Goal: Complete application form

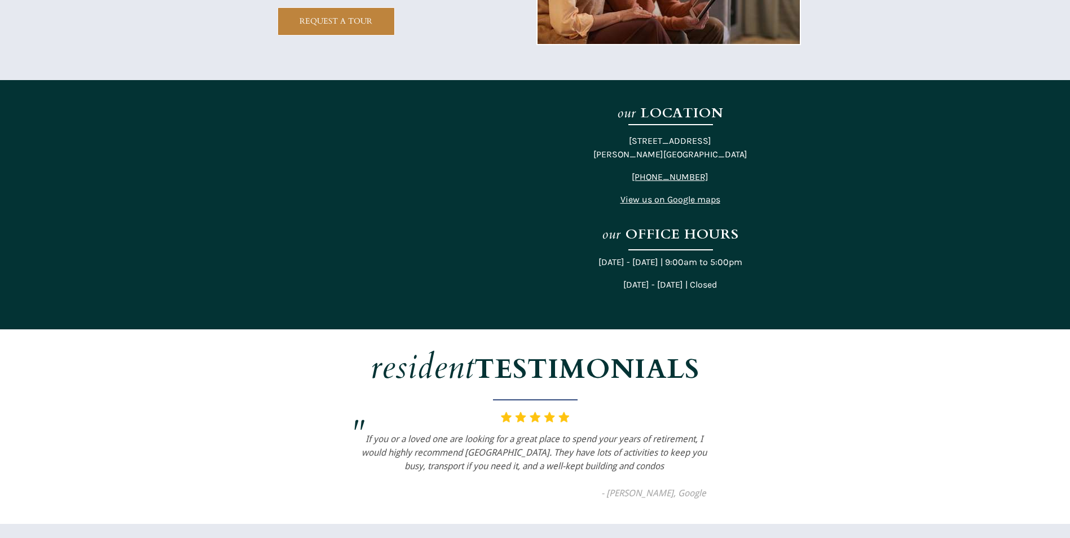
scroll to position [2705, 0]
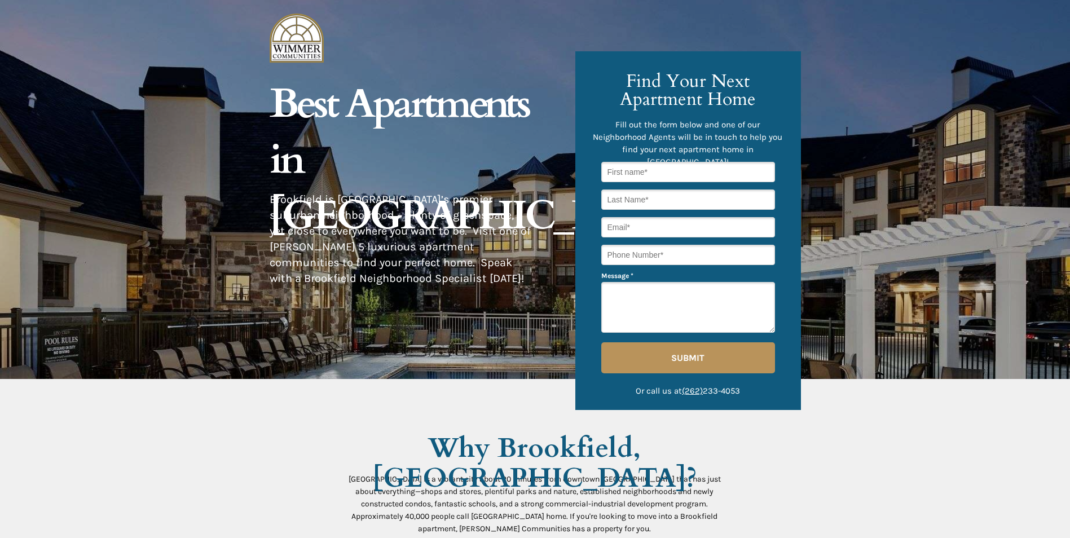
click at [664, 174] on input "text" at bounding box center [688, 172] width 174 height 20
type input "[PERSON_NAME]"
click at [615, 198] on input "text" at bounding box center [688, 199] width 174 height 20
type input "[PERSON_NAME]"
click at [604, 225] on input "email" at bounding box center [688, 227] width 174 height 20
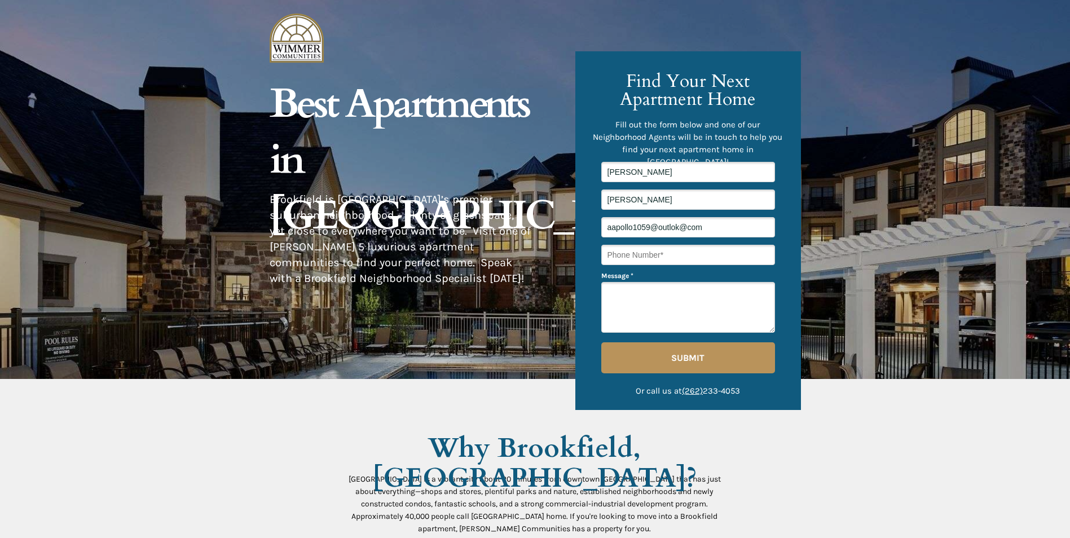
type input "aapollo1059@outlok@com"
click at [643, 320] on textarea "Message *" at bounding box center [688, 307] width 174 height 51
type textarea "looking for 1 bedroom"
click at [675, 358] on span "SUBMIT" at bounding box center [688, 357] width 174 height 11
click at [654, 262] on input "tel" at bounding box center [688, 255] width 174 height 20
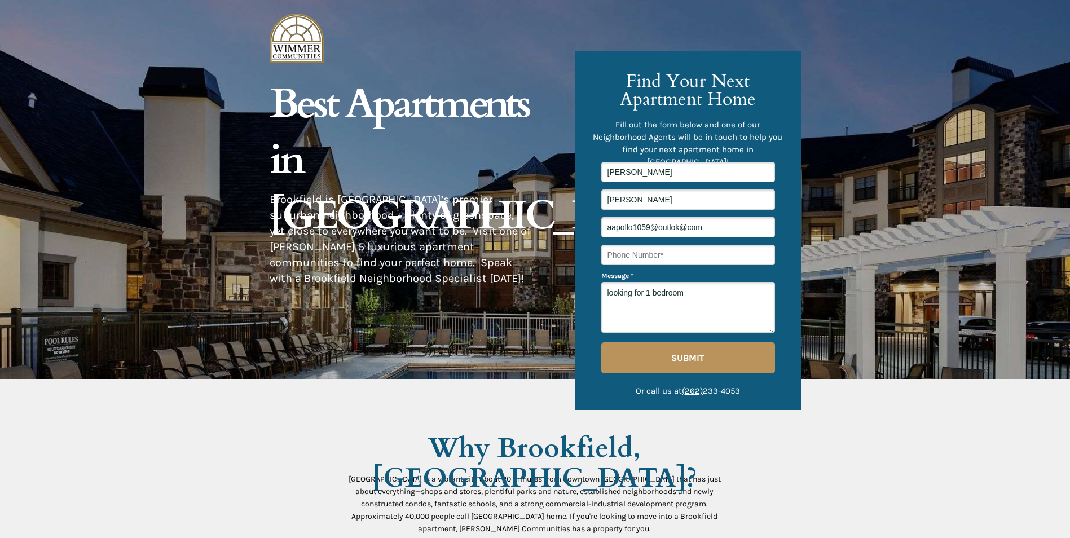
click at [690, 253] on input "tel" at bounding box center [688, 255] width 174 height 20
type input "[PHONE_NUMBER]"
click at [670, 352] on span "SUBMIT" at bounding box center [688, 357] width 174 height 11
click at [709, 228] on input "aapollo1059@outlok@com" at bounding box center [688, 227] width 174 height 20
type input "a"
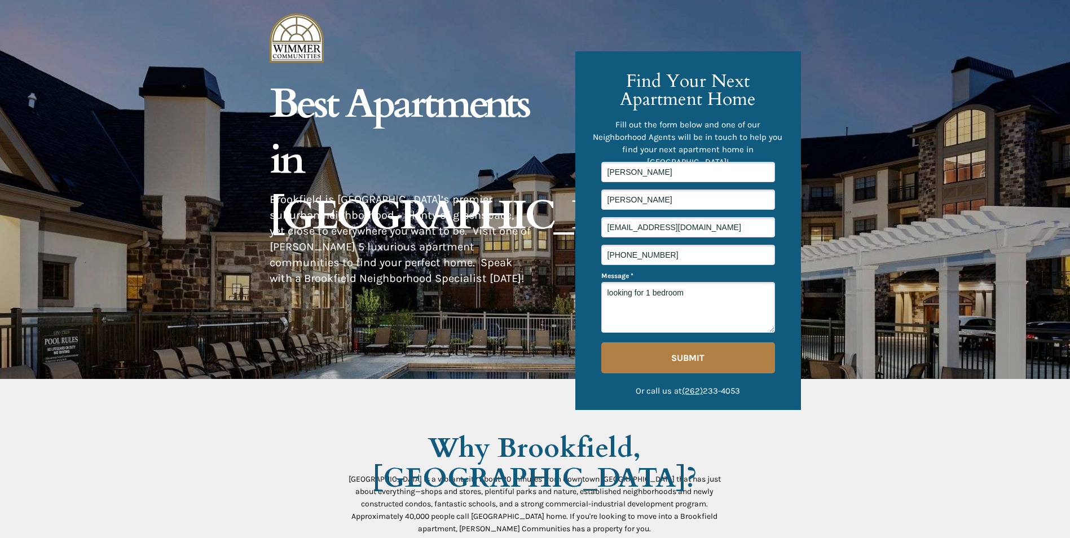
type input "[EMAIL_ADDRESS][DOMAIN_NAME]"
click at [665, 360] on span "SUBMIT" at bounding box center [688, 357] width 174 height 11
